Goal: Find specific page/section: Find specific page/section

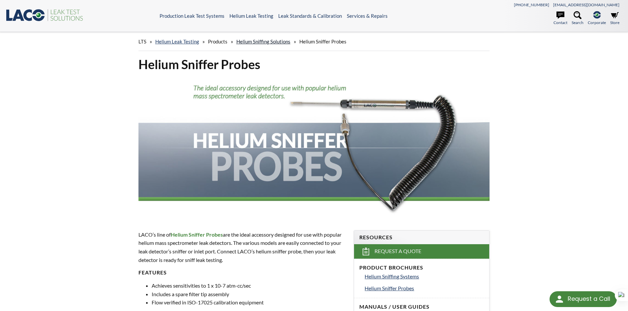
click at [255, 43] on link "Helium Sniffing Solutions" at bounding box center [263, 42] width 54 height 6
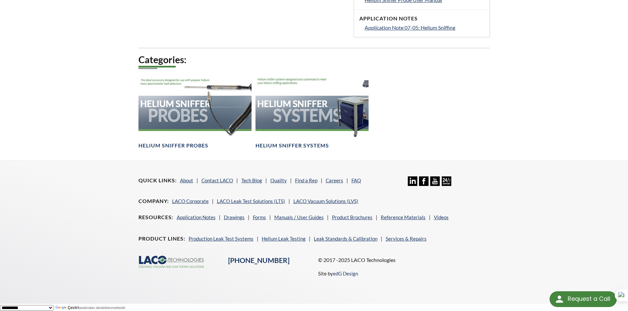
scroll to position [326, 0]
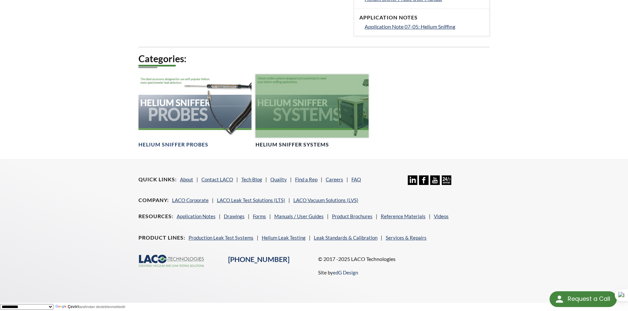
click at [329, 105] on div at bounding box center [311, 106] width 113 height 64
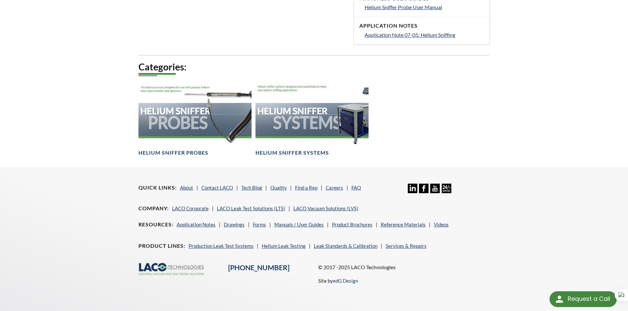
scroll to position [318, 0]
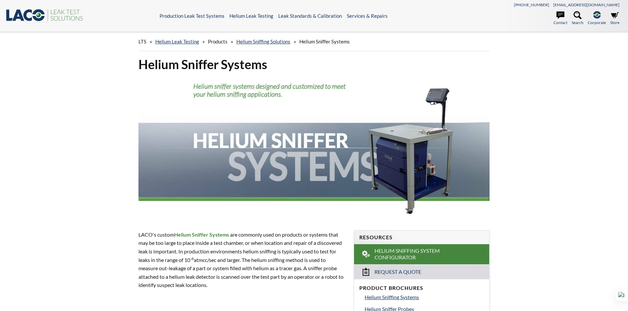
select select "Dil Çeviri Widget'ı"
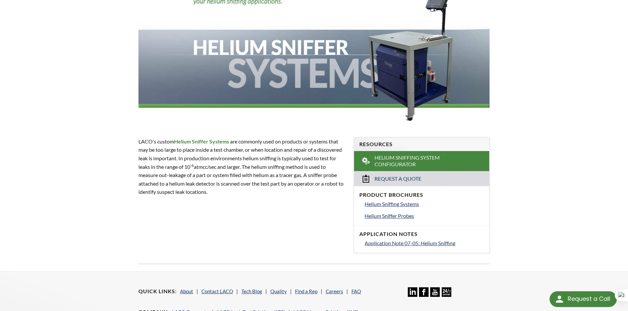
scroll to position [99, 0]
